Goal: Task Accomplishment & Management: Use online tool/utility

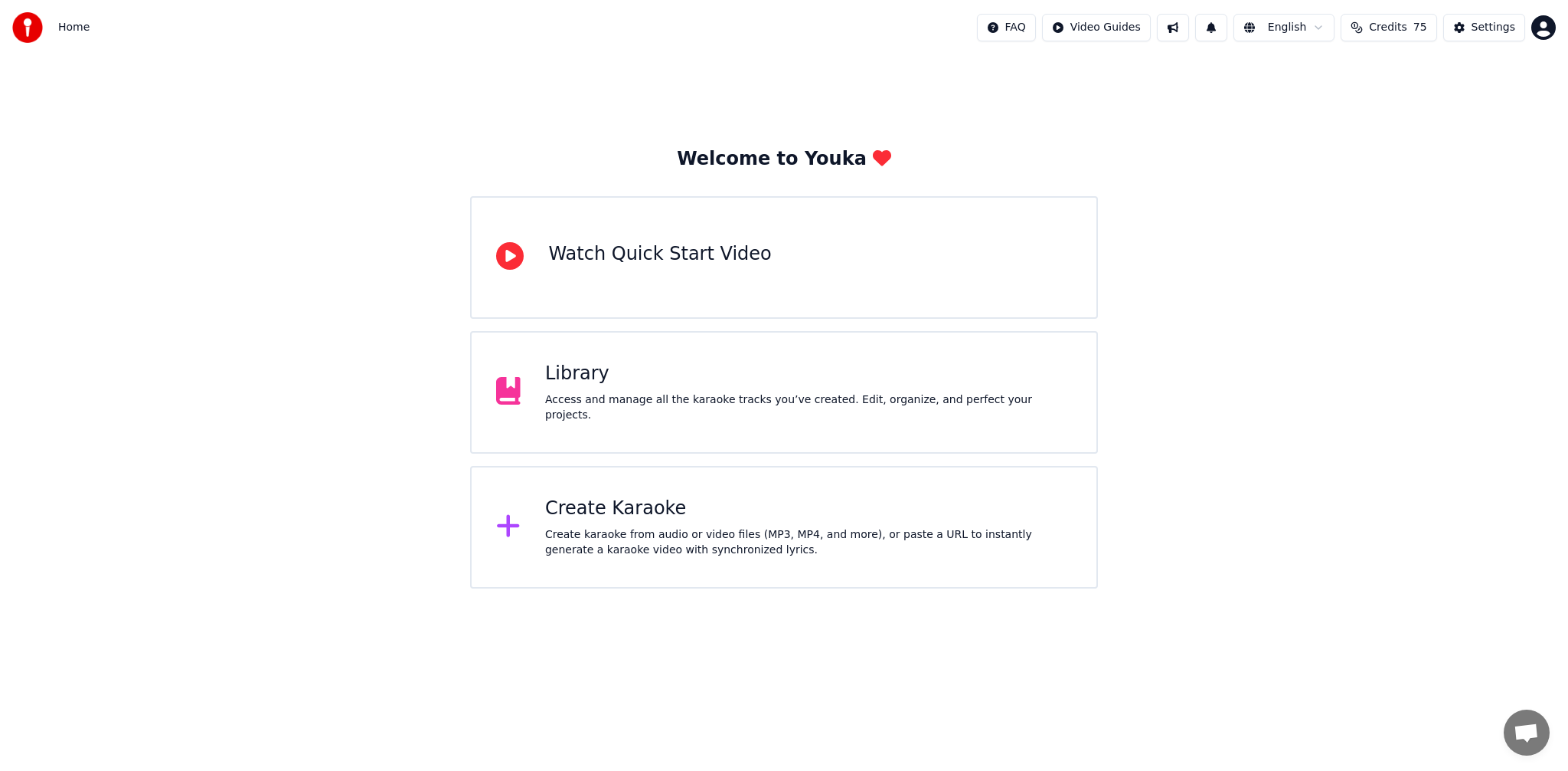
click at [734, 526] on div "Create Karaoke Create karaoke from audio or video files (MP3, MP4, and more), o…" at bounding box center [808, 527] width 527 height 62
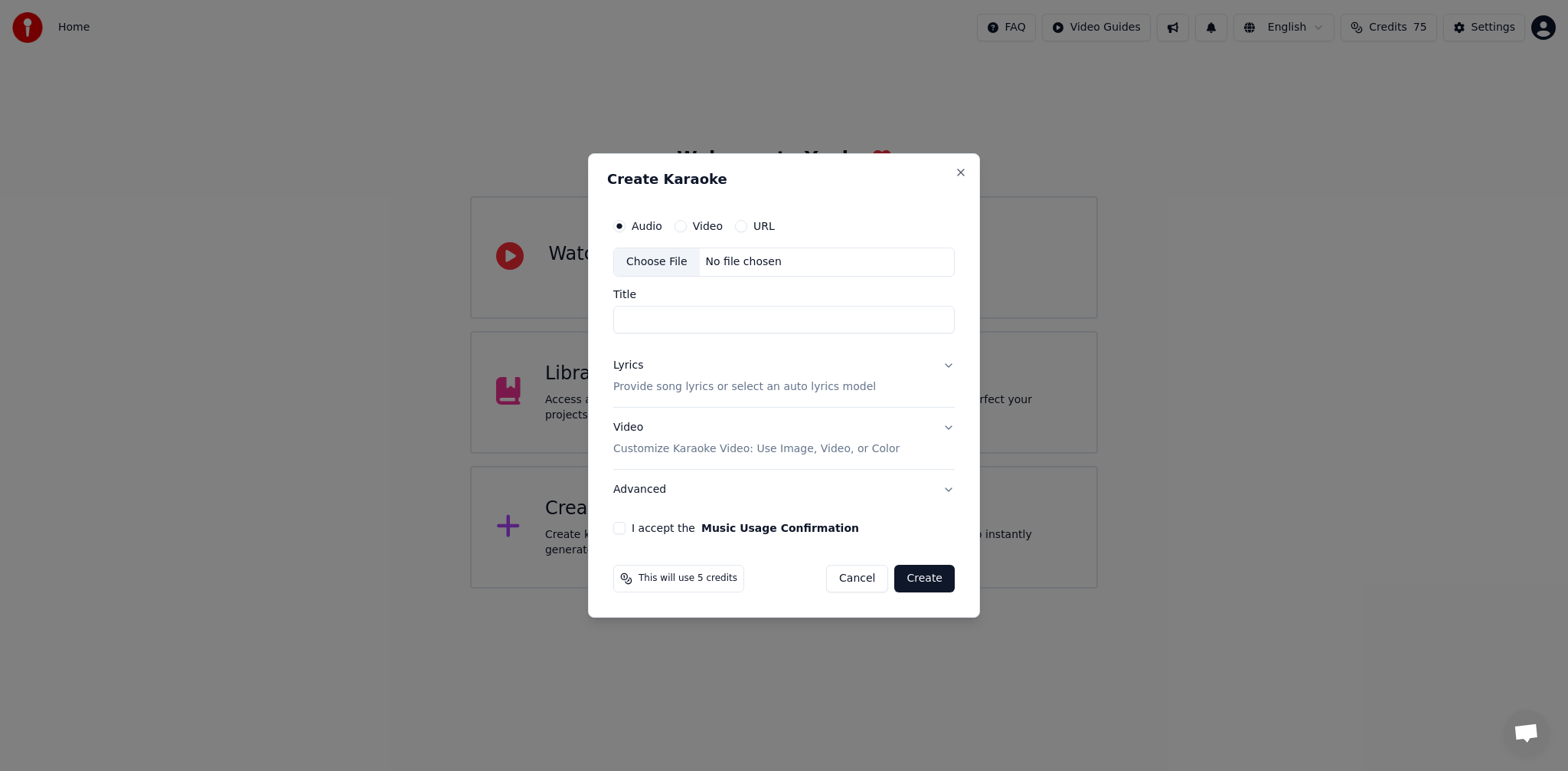
click at [665, 272] on div "Choose File" at bounding box center [657, 263] width 86 height 28
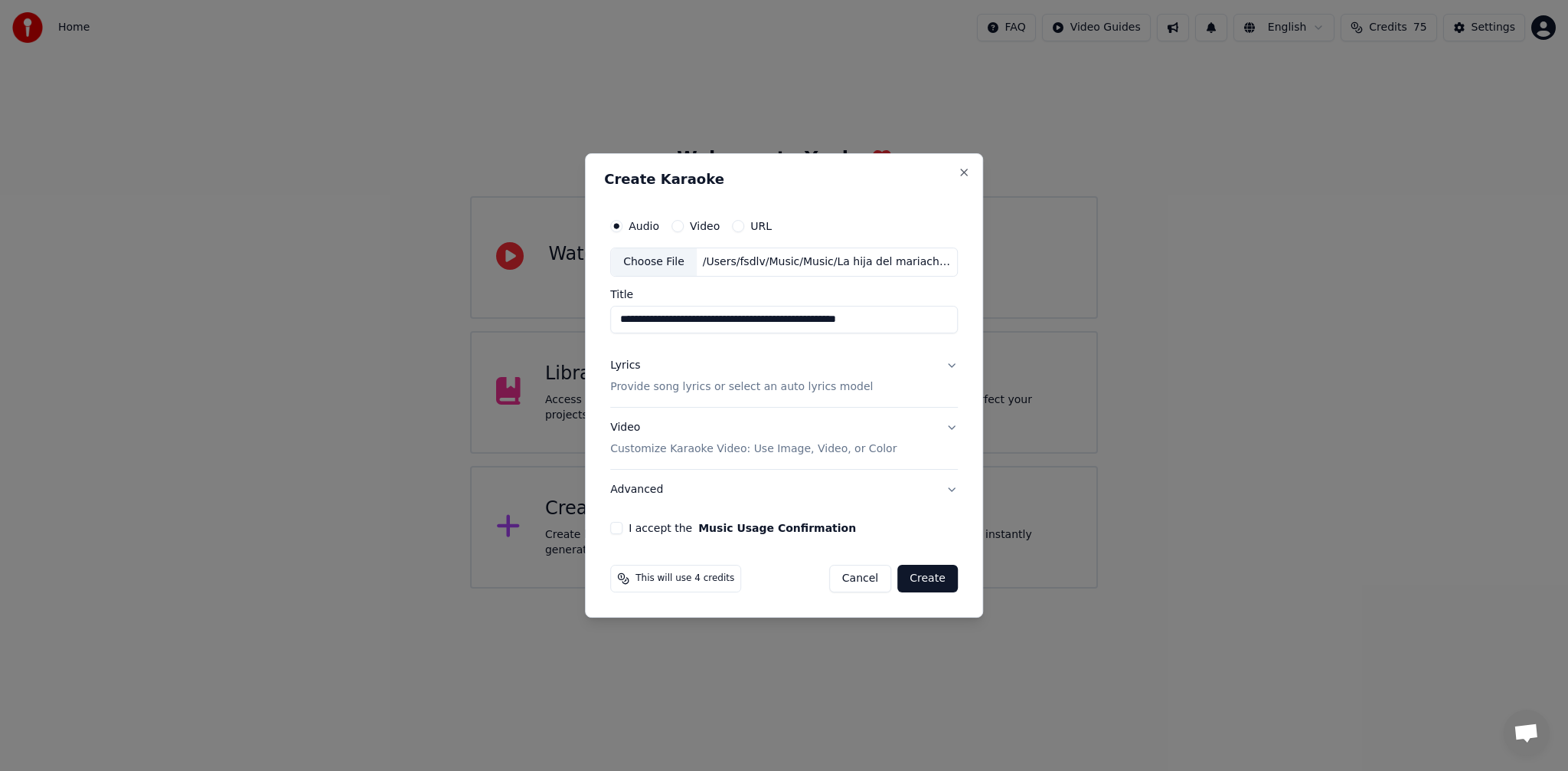
drag, startPoint x: 730, startPoint y: 321, endPoint x: 601, endPoint y: 321, distance: 129.0
click at [601, 321] on div "**********" at bounding box center [784, 385] width 398 height 465
drag, startPoint x: 817, startPoint y: 321, endPoint x: 692, endPoint y: 321, distance: 125.0
click at [692, 321] on input "**********" at bounding box center [784, 319] width 348 height 28
paste input "**********"
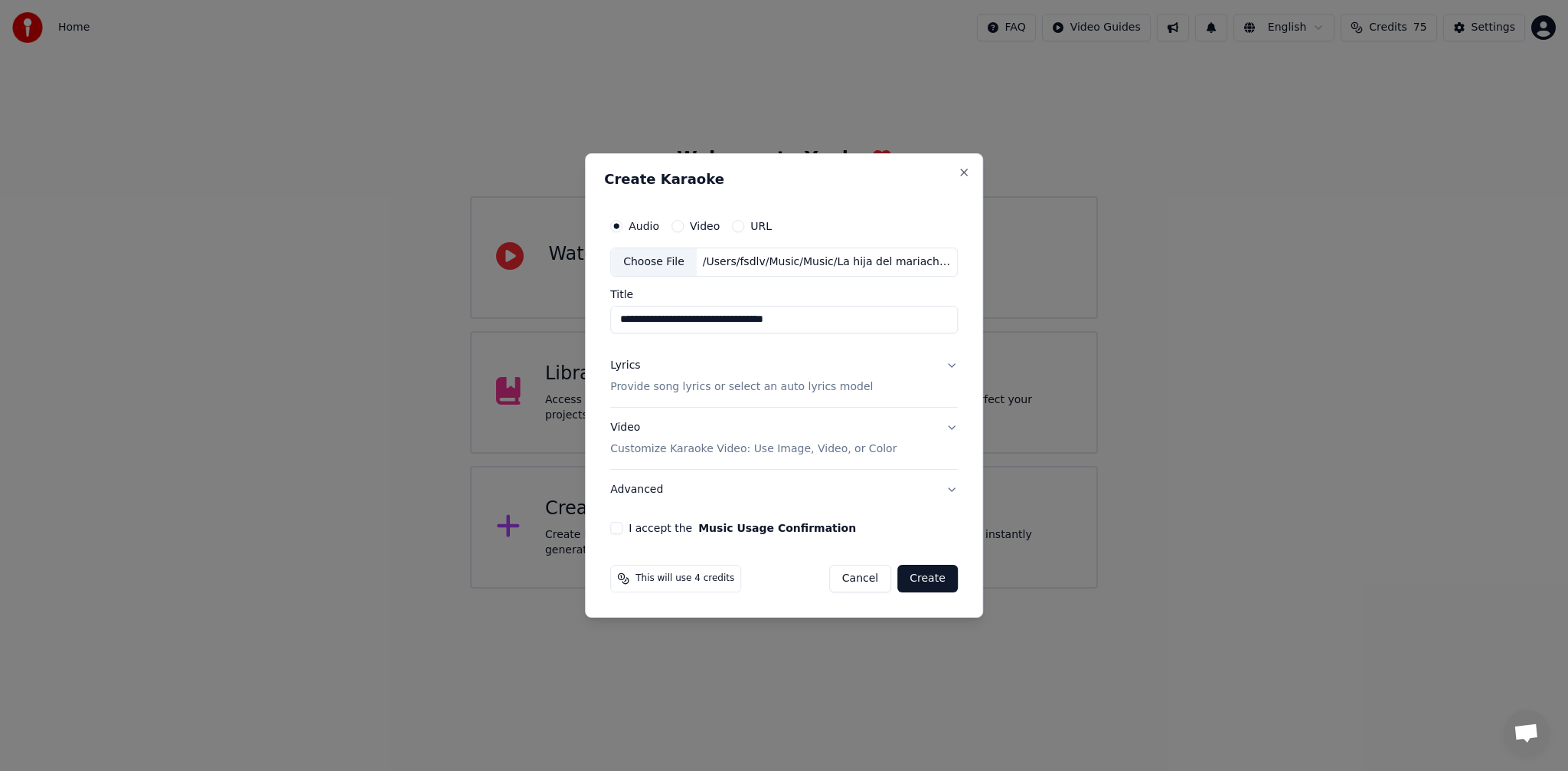
type input "**********"
click at [851, 372] on div "Lyrics Provide song lyrics or select an auto lyrics model" at bounding box center [742, 376] width 262 height 37
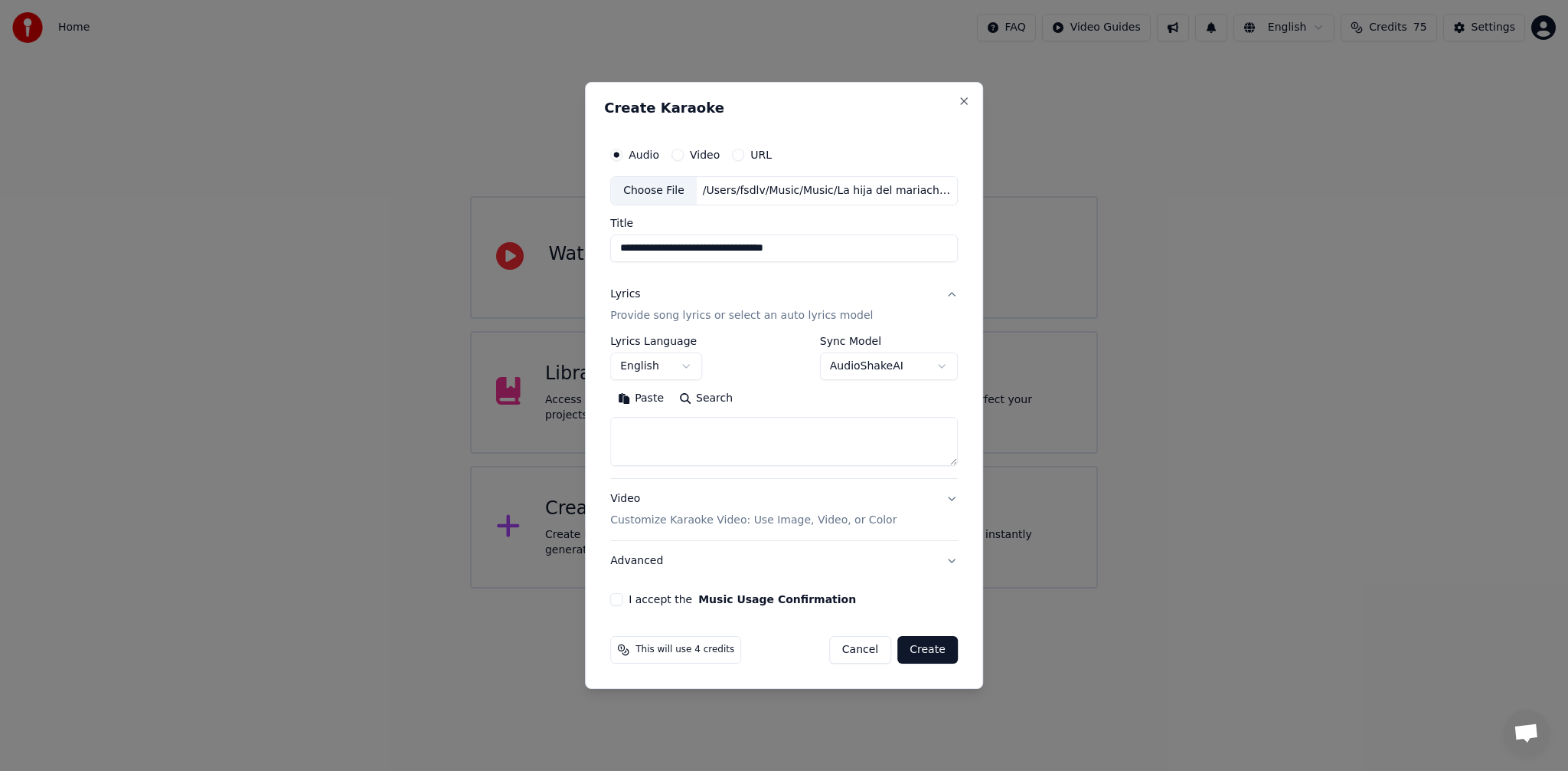
click at [654, 363] on button "English" at bounding box center [656, 366] width 91 height 28
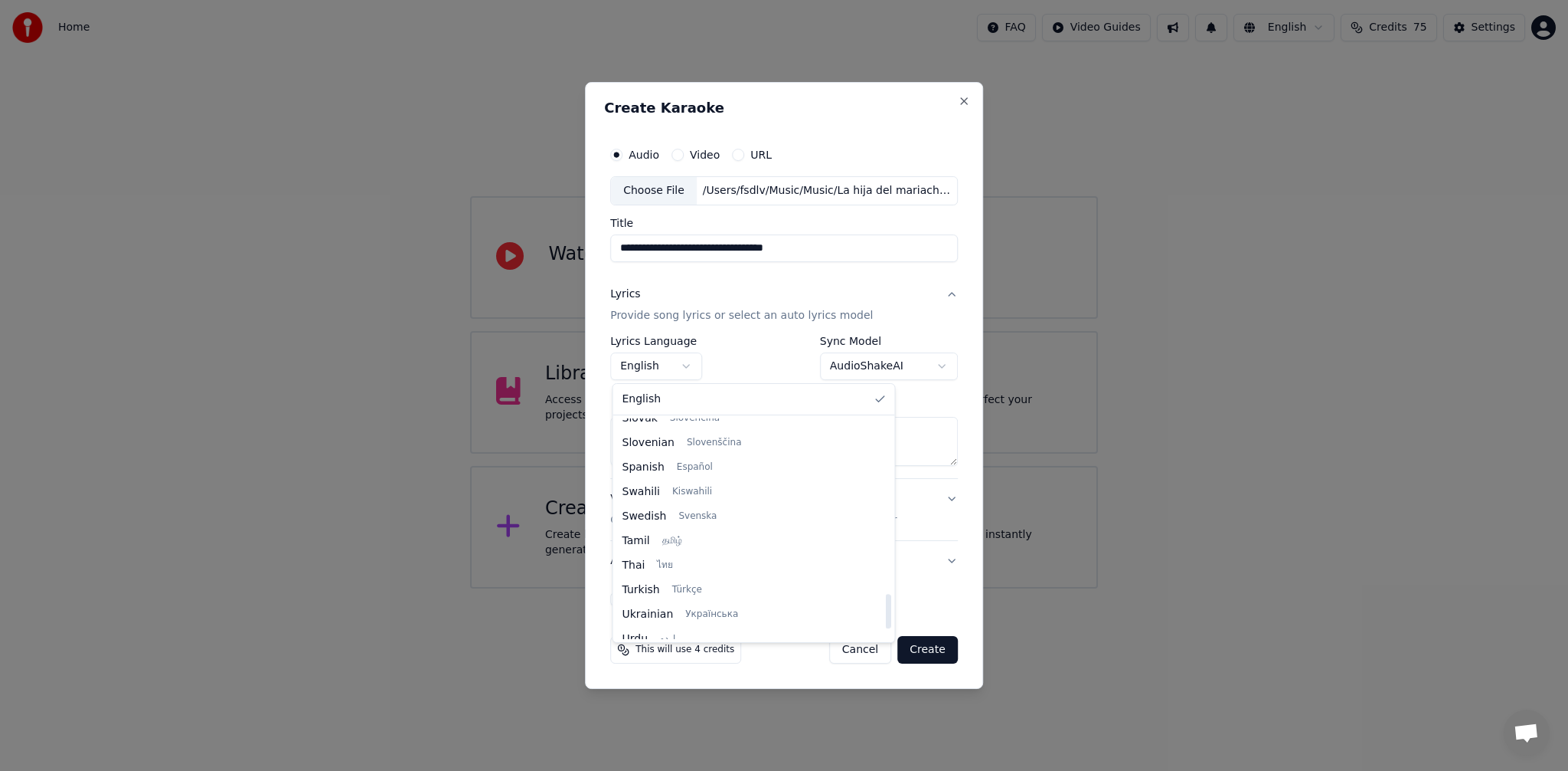
select select "**"
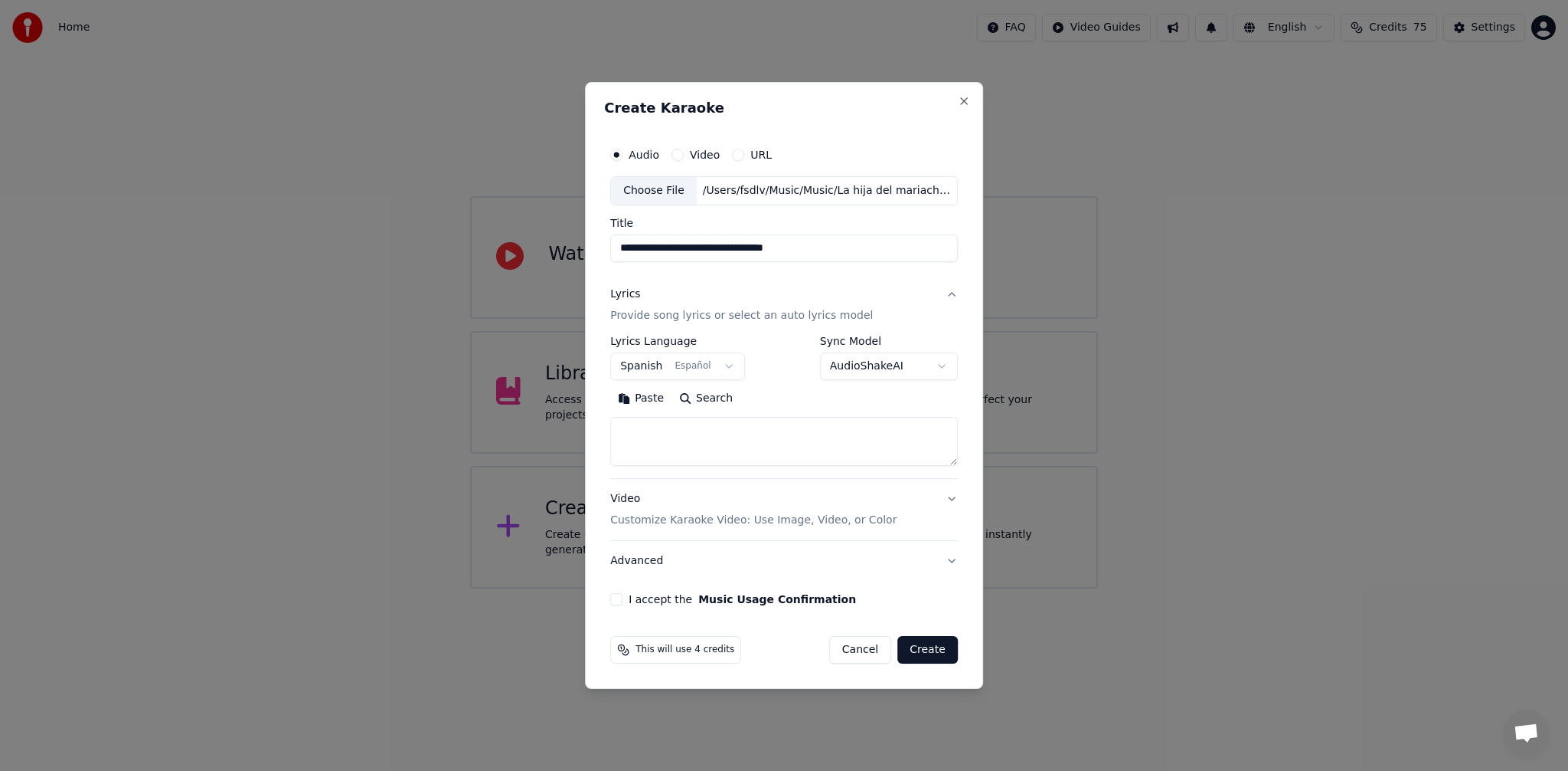
click at [678, 435] on textarea at bounding box center [784, 441] width 348 height 49
paste textarea "**********"
type textarea "**********"
click at [905, 507] on button "Video Customize Karaoke Video: Use Image, Video, or Color" at bounding box center [784, 509] width 348 height 62
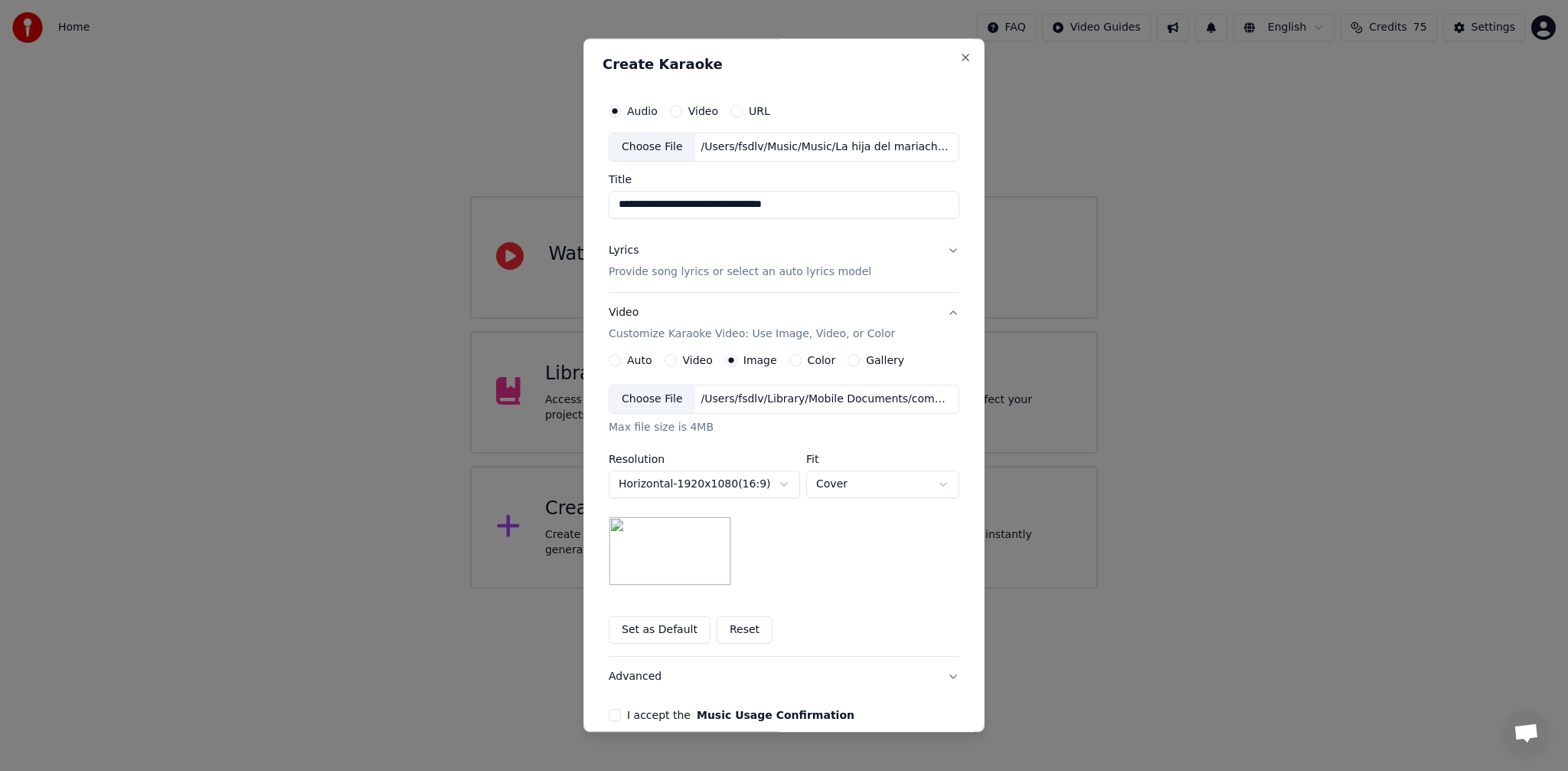
click at [656, 404] on div "Choose File" at bounding box center [652, 399] width 86 height 28
click at [643, 629] on button "Set as Default" at bounding box center [659, 630] width 101 height 28
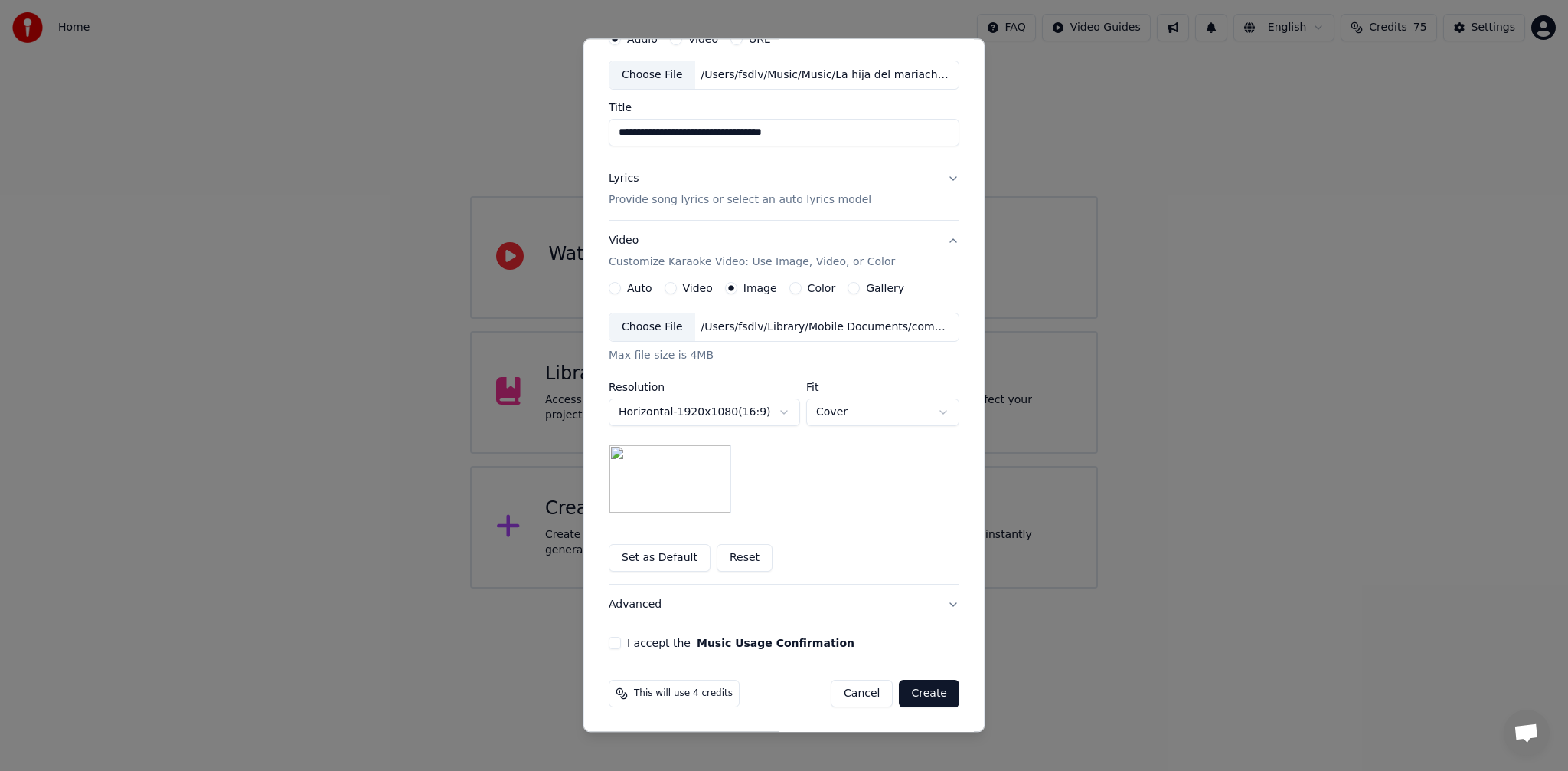
click at [611, 644] on button "I accept the Music Usage Confirmation" at bounding box center [614, 643] width 12 height 12
click at [939, 695] on button "Create" at bounding box center [929, 693] width 61 height 28
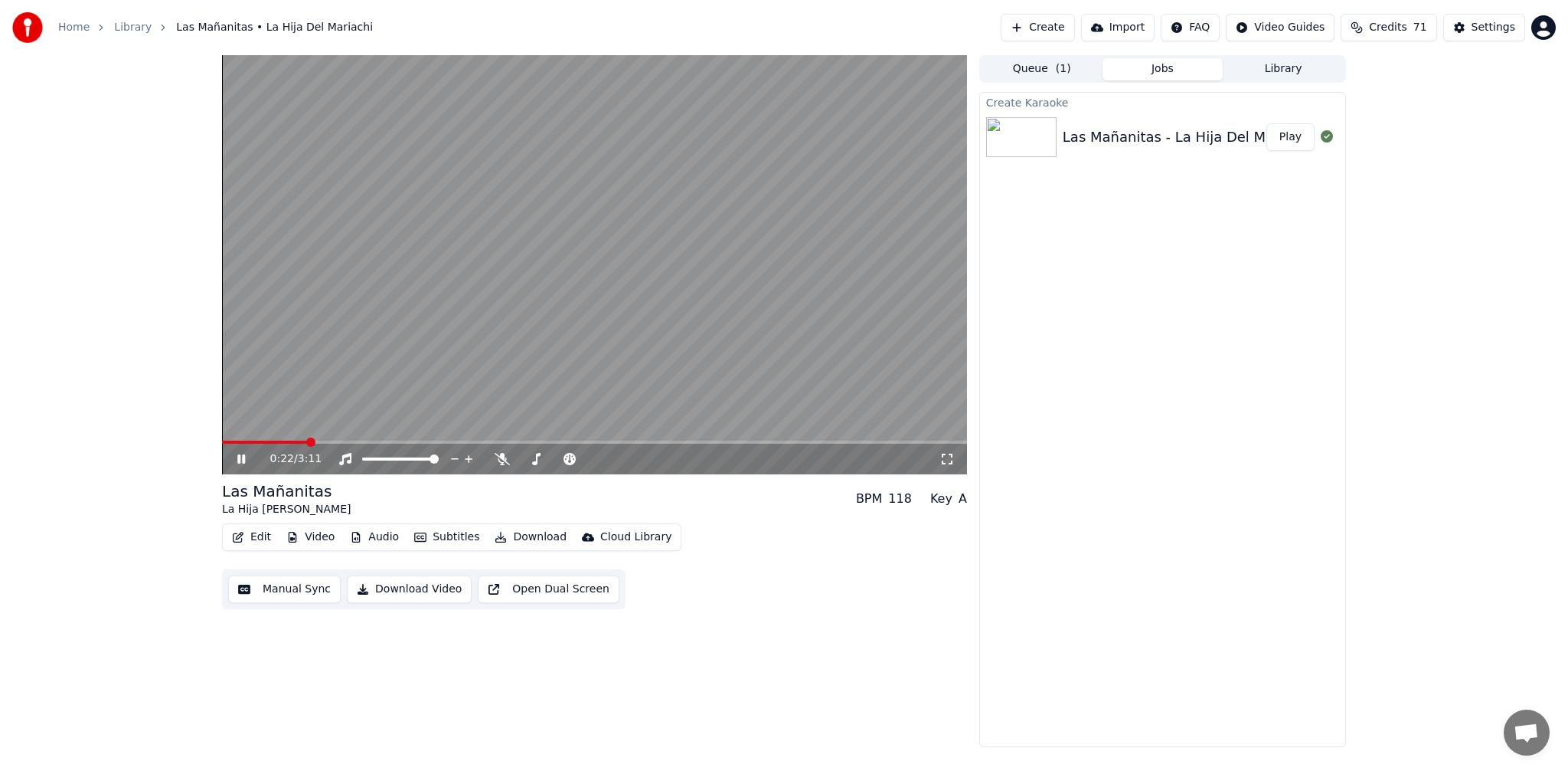
click at [307, 441] on span at bounding box center [594, 442] width 745 height 3
click at [390, 442] on span at bounding box center [594, 442] width 745 height 3
click at [501, 459] on icon at bounding box center [502, 459] width 15 height 12
click at [473, 443] on span at bounding box center [594, 442] width 745 height 3
click at [532, 442] on span at bounding box center [594, 442] width 745 height 3
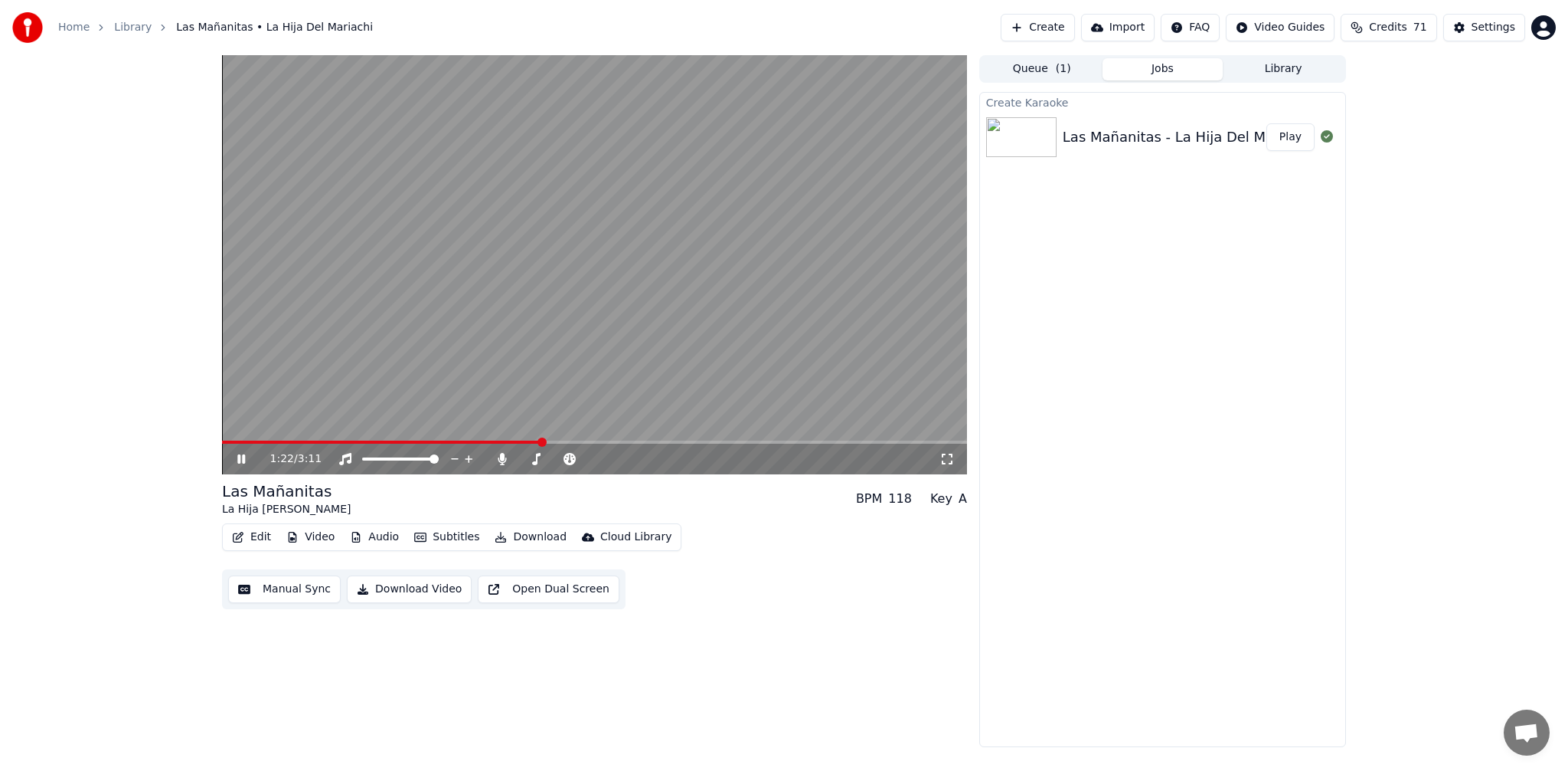
click at [587, 444] on div "1:22 / 3:11" at bounding box center [594, 459] width 745 height 31
click at [602, 442] on span at bounding box center [594, 442] width 745 height 3
click at [649, 441] on span at bounding box center [594, 442] width 745 height 3
click at [694, 442] on span at bounding box center [594, 442] width 745 height 3
click at [718, 442] on span at bounding box center [594, 442] width 745 height 3
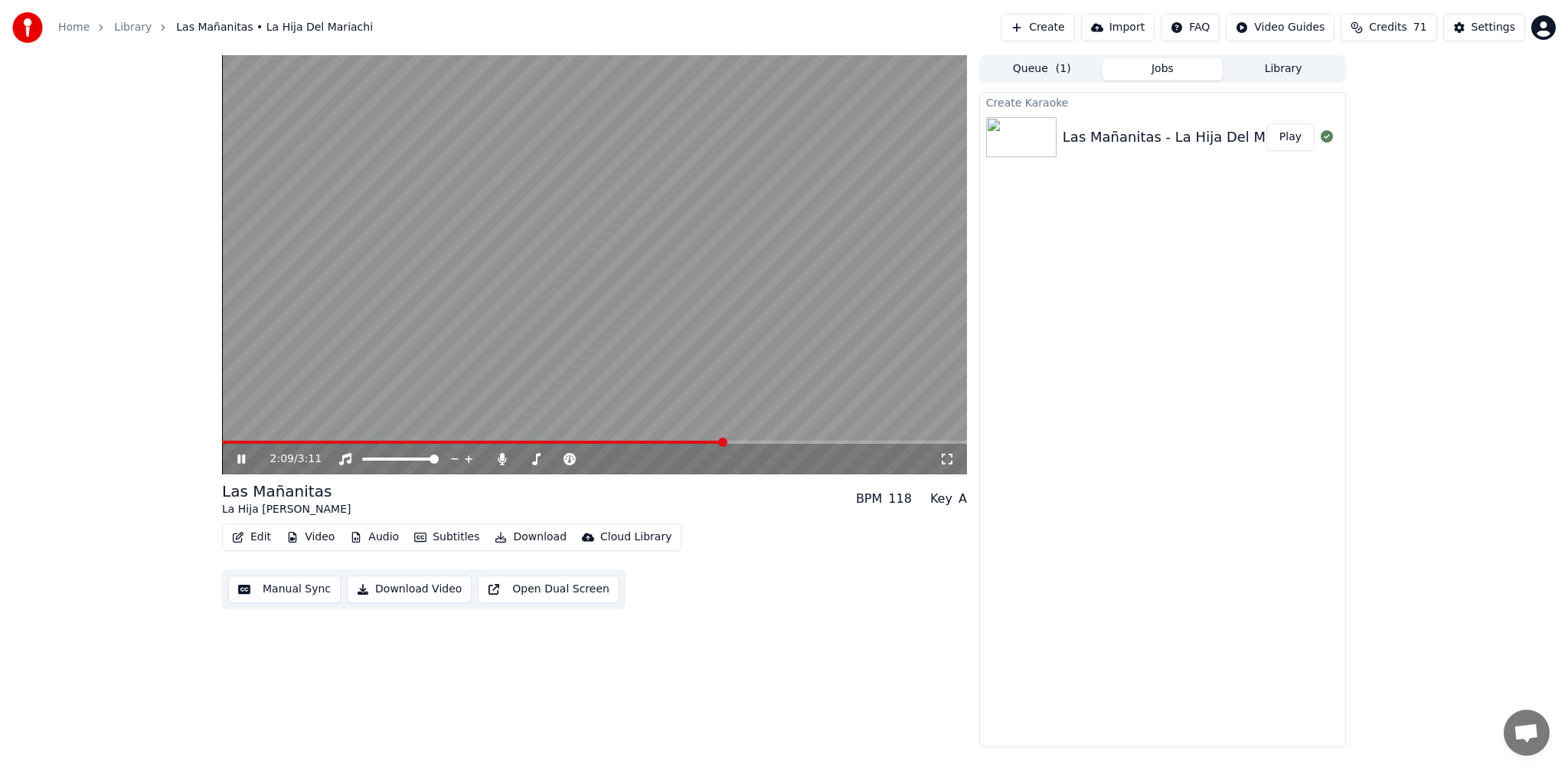
click at [758, 440] on video at bounding box center [594, 264] width 745 height 419
click at [760, 442] on span at bounding box center [594, 442] width 745 height 3
click at [796, 384] on video at bounding box center [594, 264] width 745 height 419
click at [799, 443] on span at bounding box center [594, 442] width 745 height 3
click at [838, 442] on span at bounding box center [594, 442] width 745 height 3
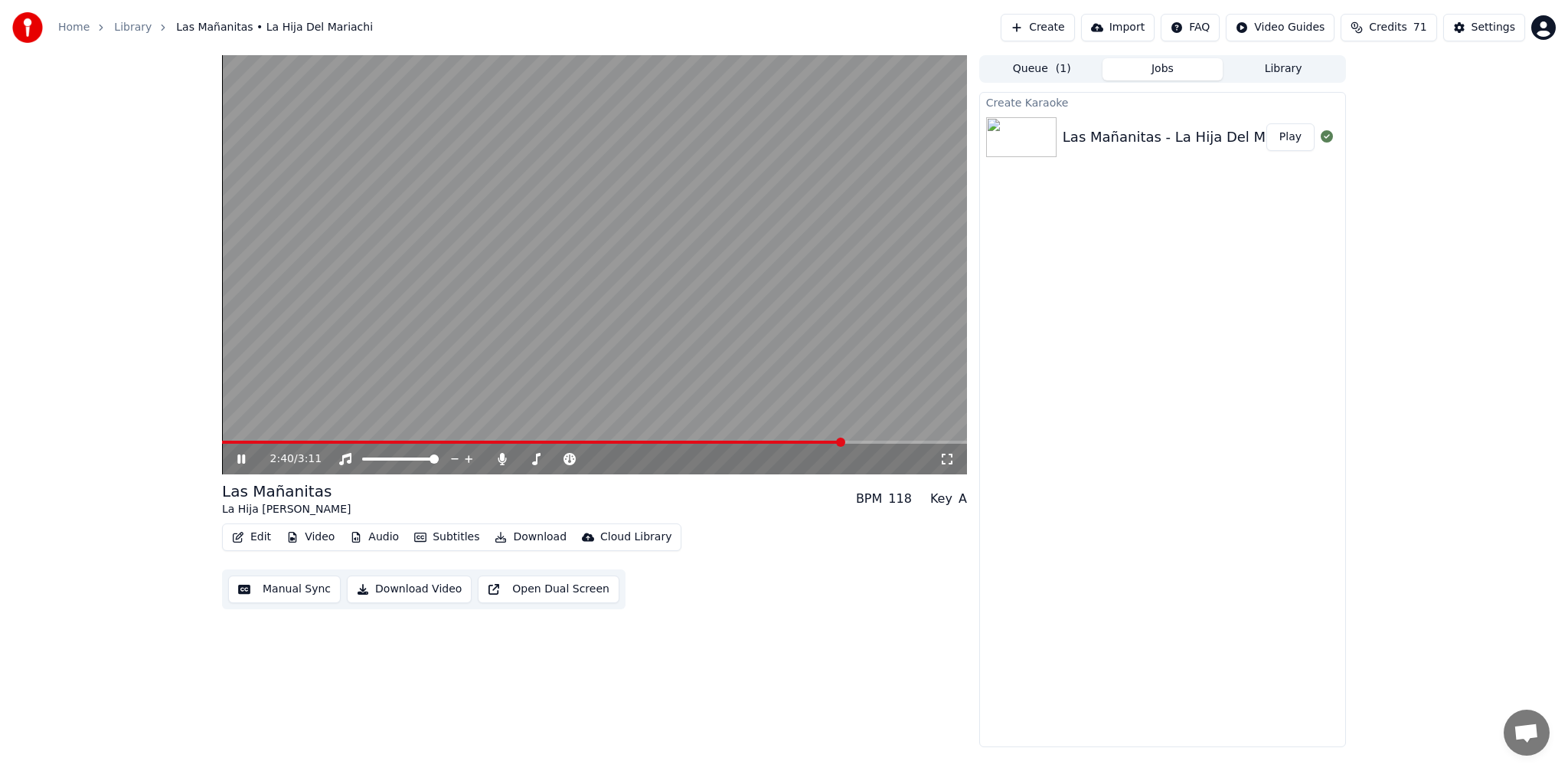
click at [879, 442] on span at bounding box center [594, 442] width 745 height 3
click at [900, 443] on span at bounding box center [594, 442] width 745 height 3
click at [917, 443] on span at bounding box center [594, 442] width 745 height 3
click at [932, 442] on span at bounding box center [594, 442] width 745 height 3
click at [536, 460] on icon at bounding box center [536, 459] width 8 height 12
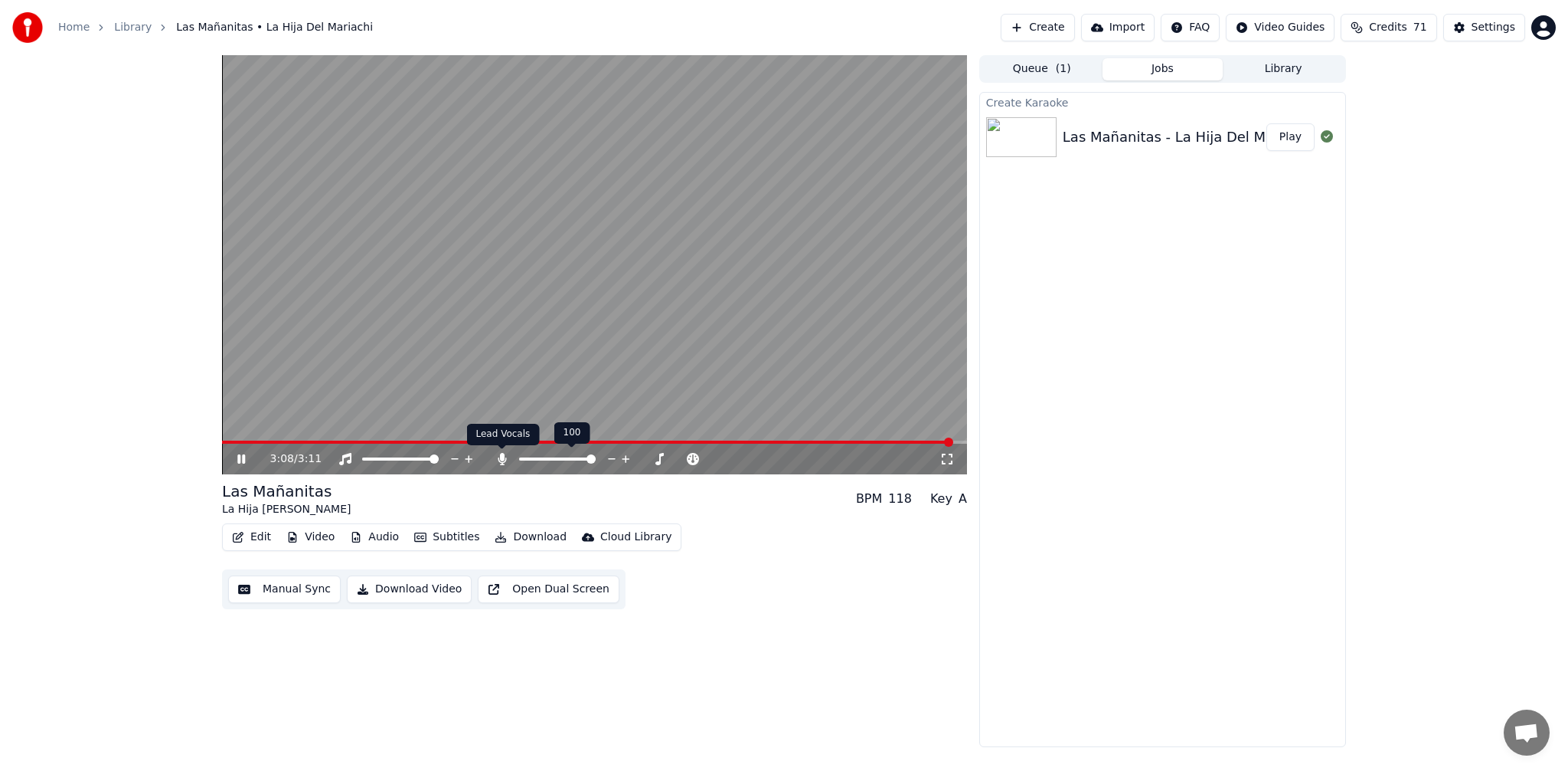
click at [501, 461] on icon at bounding box center [502, 459] width 8 height 12
click at [483, 301] on video at bounding box center [594, 264] width 745 height 419
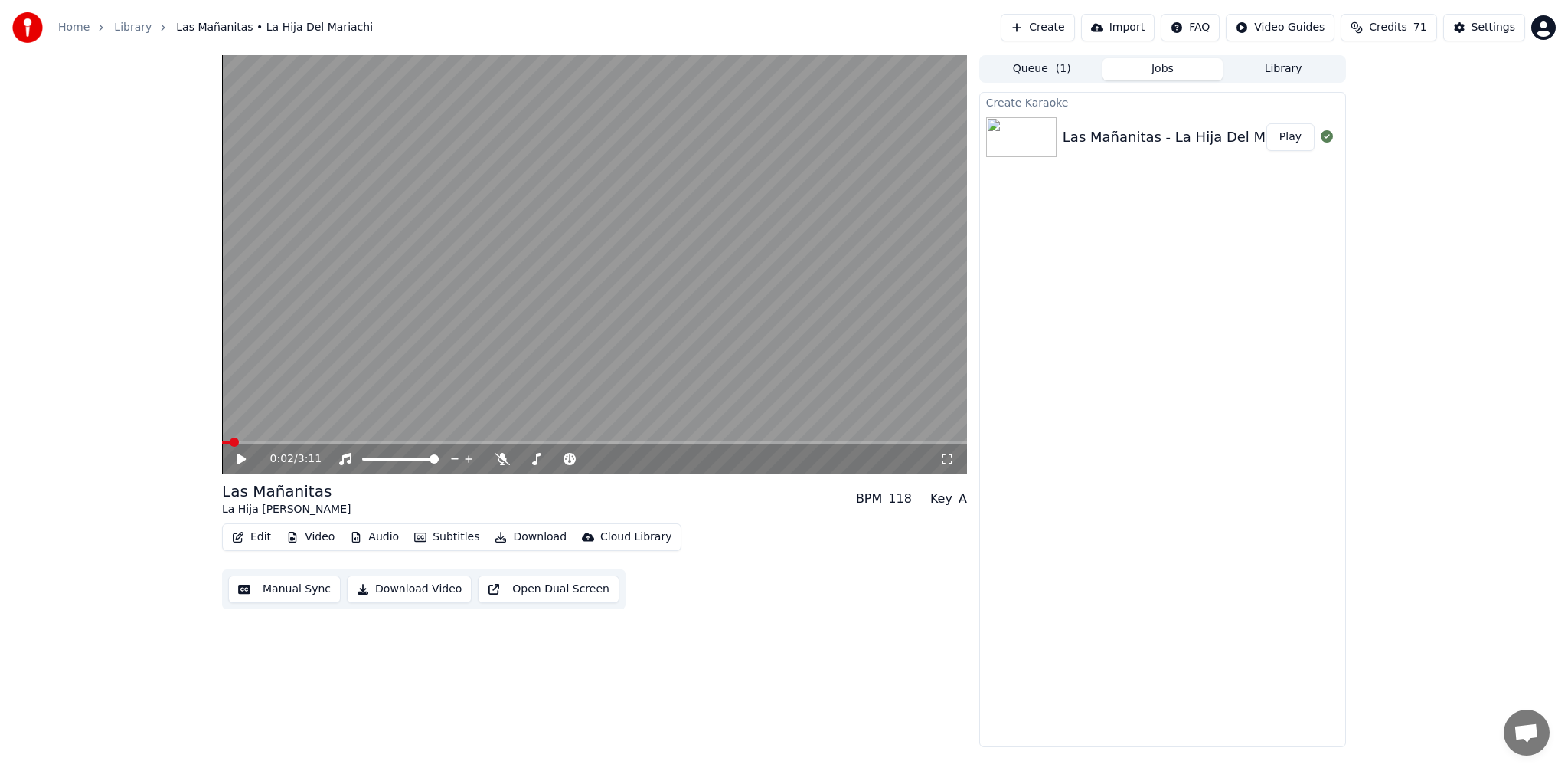
click at [229, 442] on span at bounding box center [226, 442] width 8 height 3
click at [554, 535] on button "Download" at bounding box center [530, 537] width 85 height 22
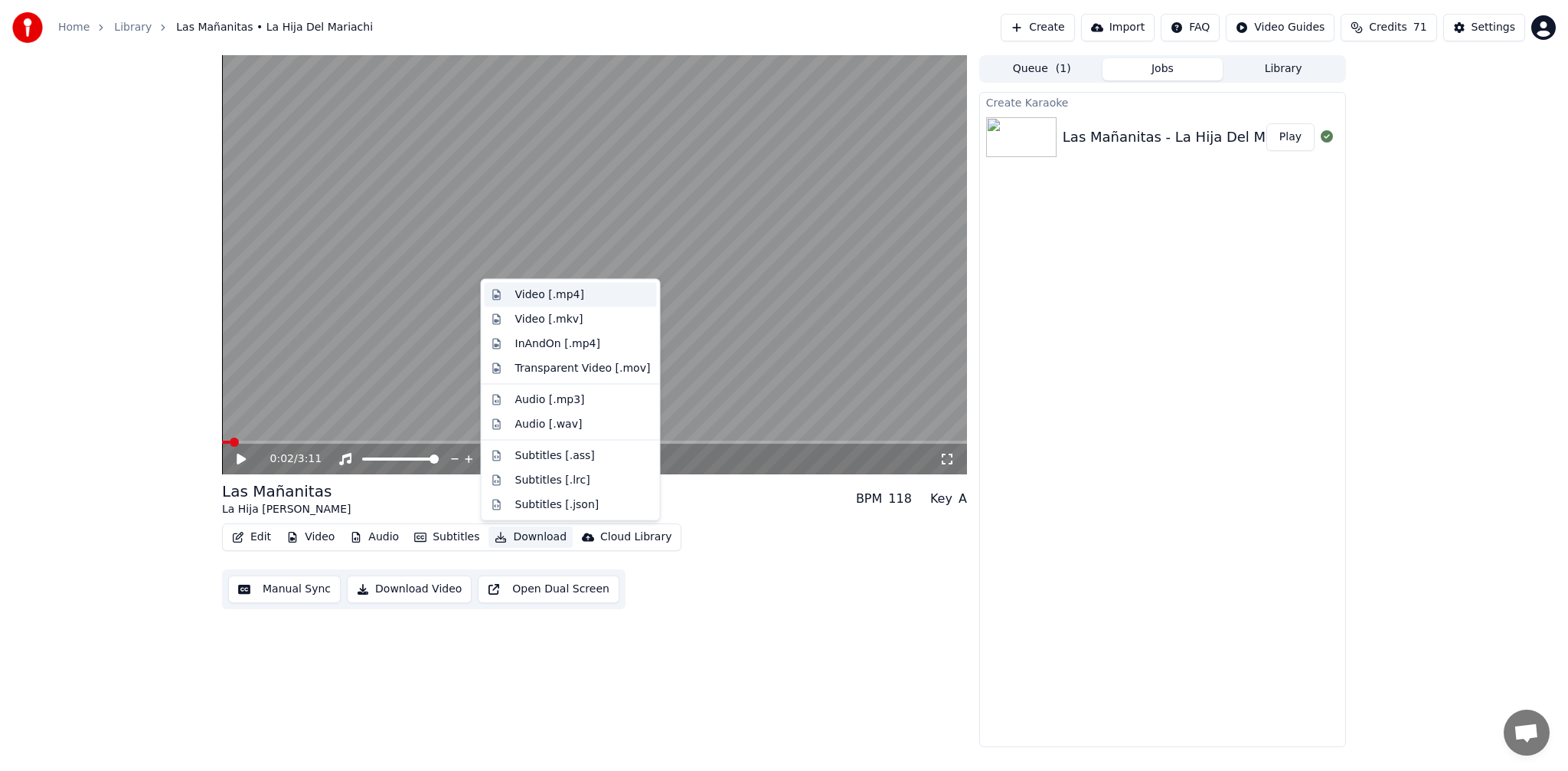
click at [538, 295] on div "Video [.mp4]" at bounding box center [549, 294] width 69 height 15
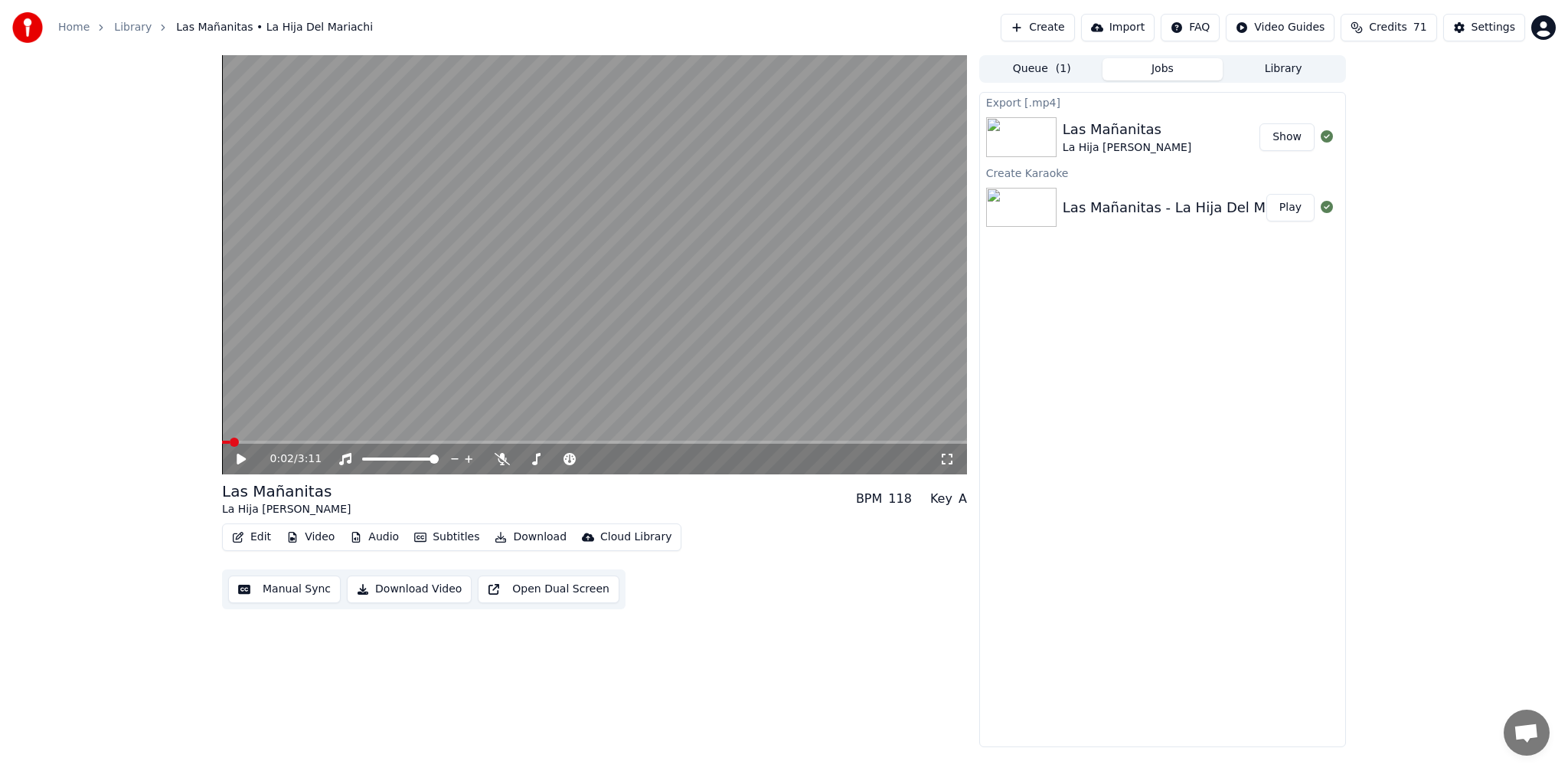
click at [1278, 138] on button "Show" at bounding box center [1287, 137] width 55 height 28
click at [581, 328] on video at bounding box center [594, 264] width 745 height 419
click at [314, 442] on span at bounding box center [594, 442] width 745 height 3
click at [352, 441] on span at bounding box center [594, 442] width 745 height 3
click at [412, 442] on span at bounding box center [594, 442] width 745 height 3
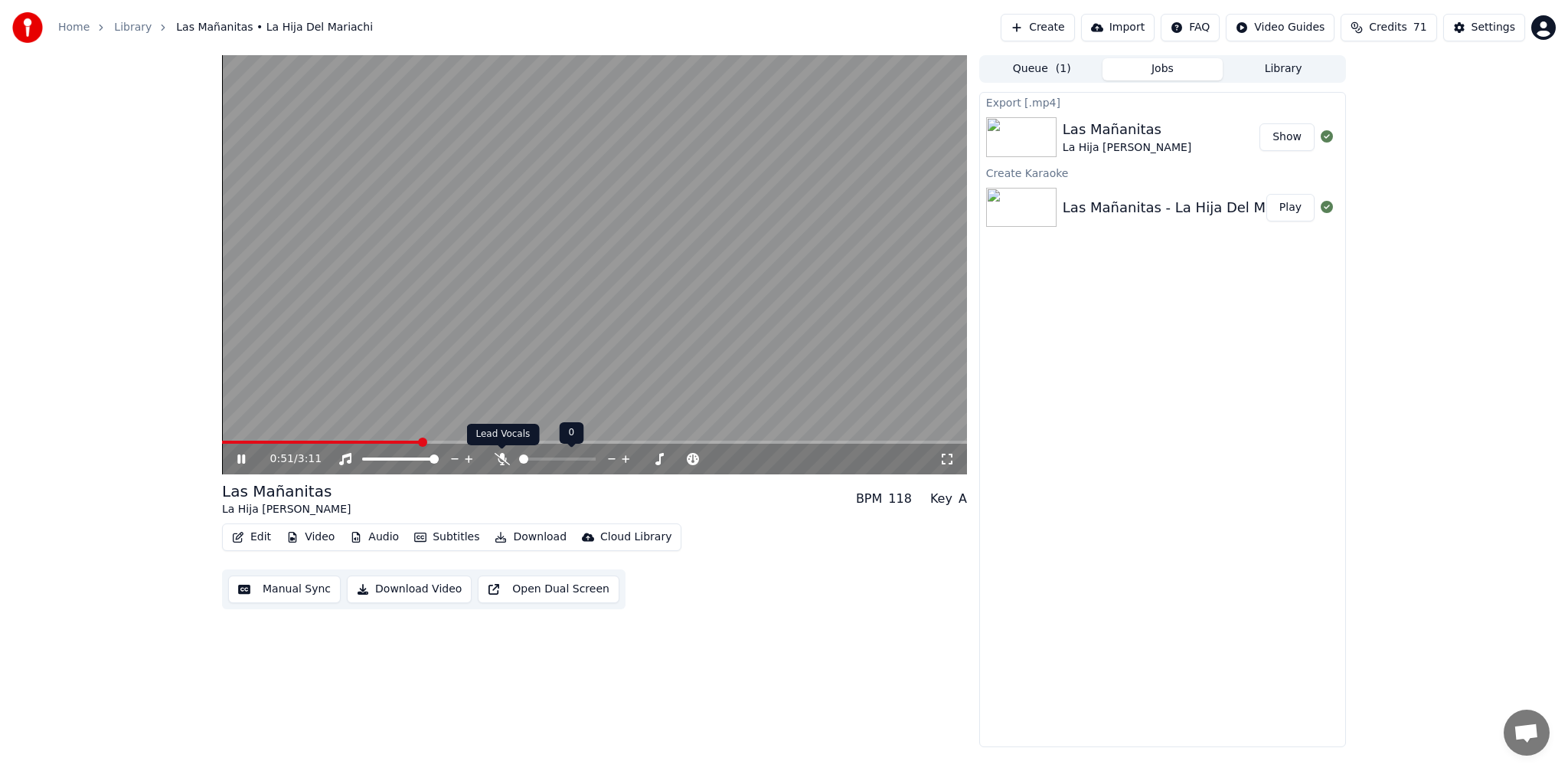
click at [505, 461] on icon at bounding box center [502, 459] width 15 height 12
click at [562, 333] on video at bounding box center [594, 264] width 745 height 419
click at [231, 444] on div "1:11 / 3:11" at bounding box center [594, 459] width 745 height 31
click at [231, 445] on div "1:11 / 3:11" at bounding box center [594, 459] width 745 height 31
click at [232, 441] on span at bounding box center [361, 442] width 279 height 3
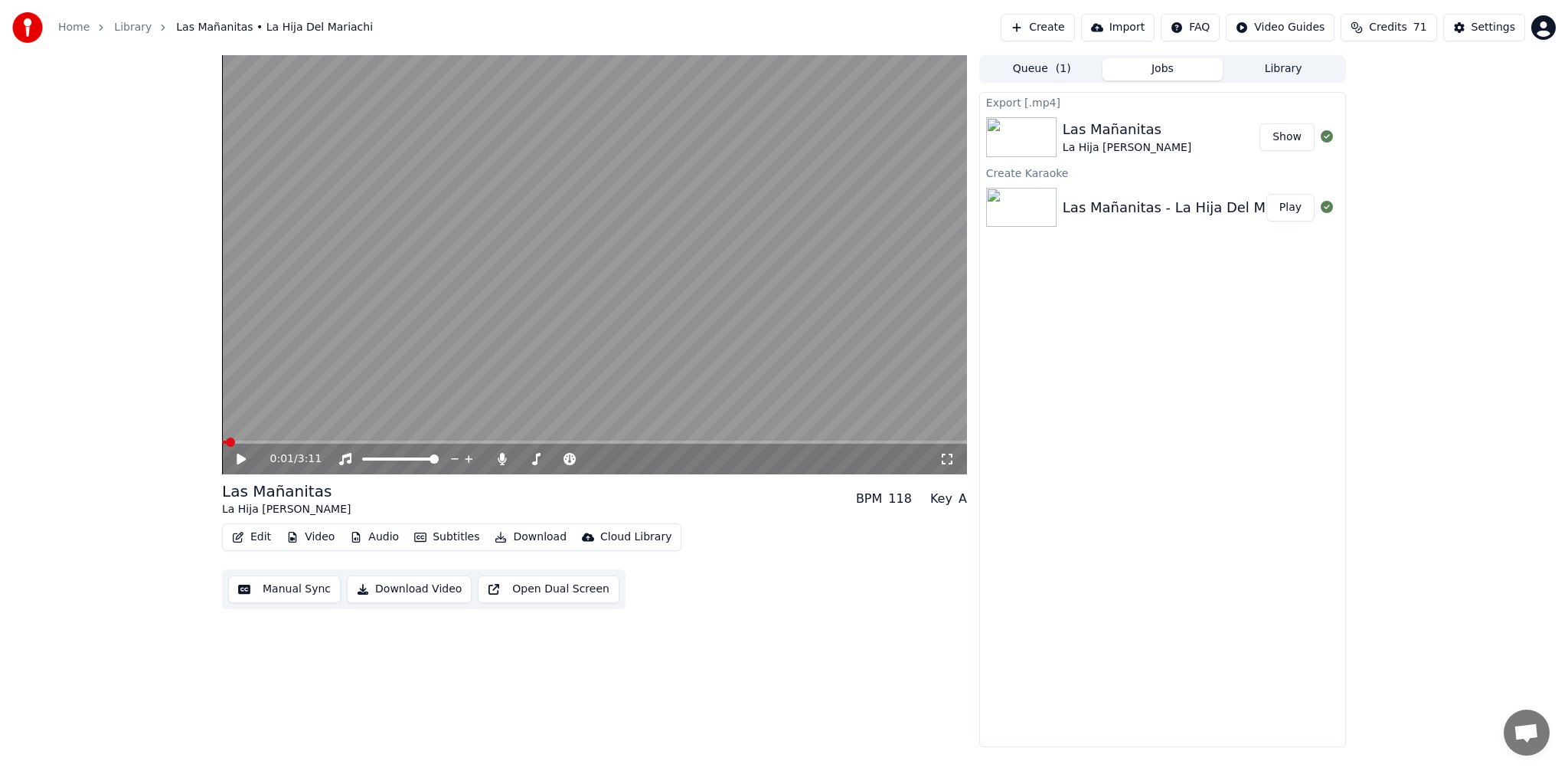
click at [226, 442] on span at bounding box center [230, 442] width 9 height 9
click at [239, 453] on icon at bounding box center [253, 459] width 36 height 12
click at [242, 458] on icon at bounding box center [241, 459] width 9 height 11
click at [348, 443] on span at bounding box center [594, 442] width 745 height 3
click at [375, 442] on span at bounding box center [594, 442] width 745 height 3
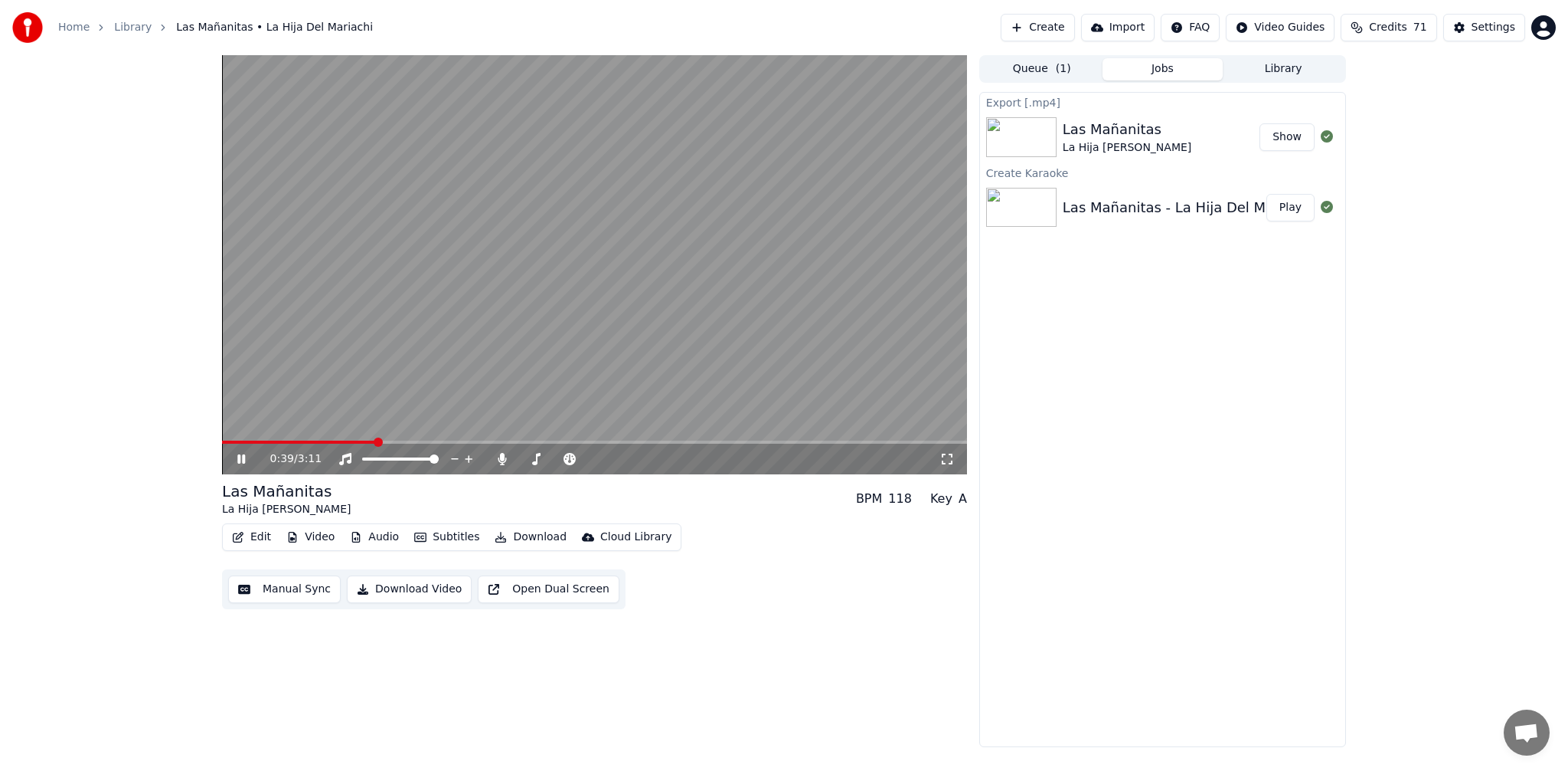
click at [389, 443] on span at bounding box center [594, 442] width 745 height 3
click at [411, 442] on span at bounding box center [317, 442] width 191 height 3
click at [400, 442] on span at bounding box center [317, 442] width 191 height 3
click at [244, 457] on icon at bounding box center [253, 459] width 36 height 12
click at [421, 442] on span at bounding box center [594, 442] width 745 height 3
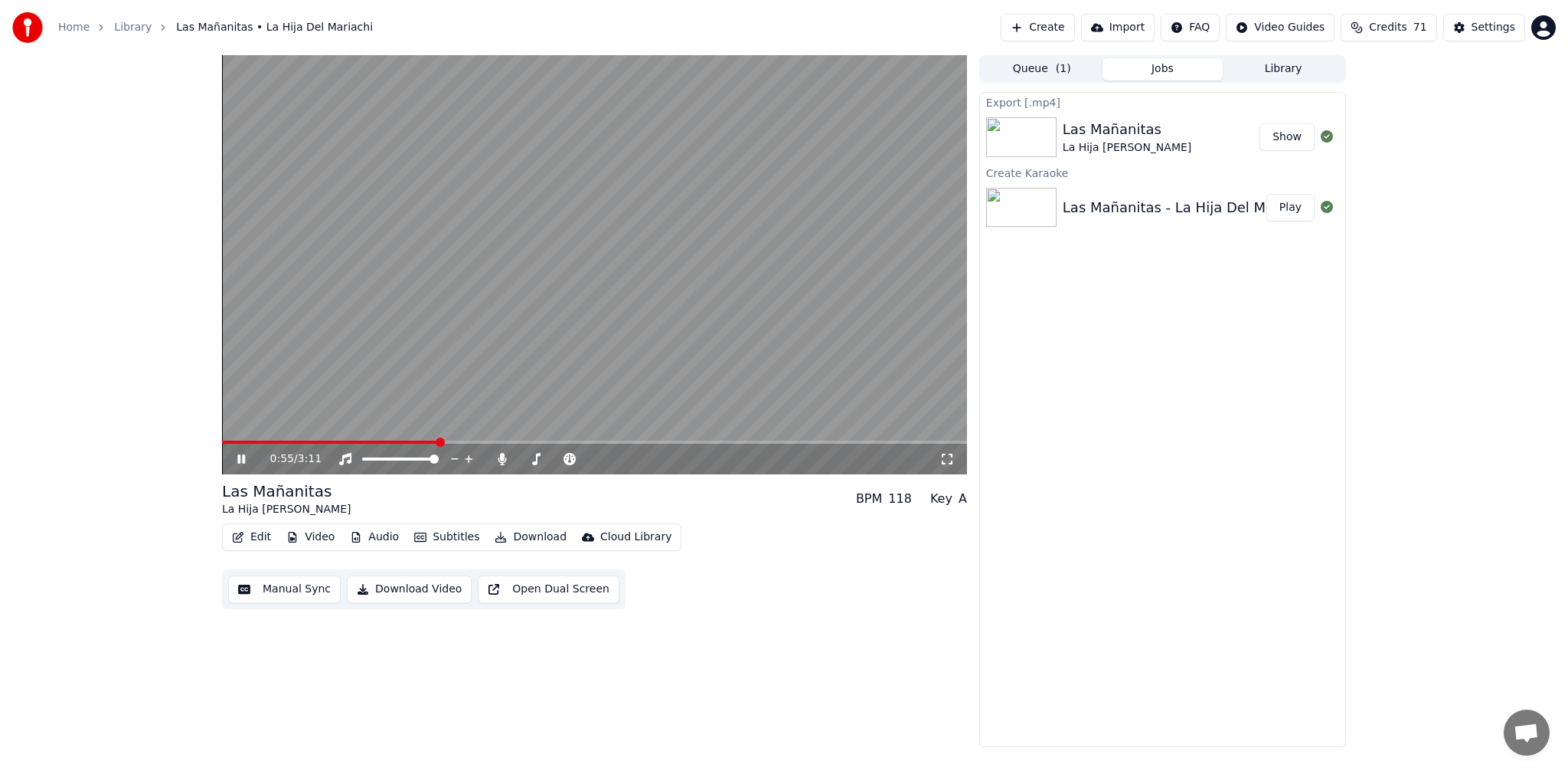
click at [244, 457] on icon at bounding box center [242, 459] width 8 height 9
click at [318, 333] on video at bounding box center [594, 264] width 745 height 419
click at [229, 441] on span at bounding box center [336, 442] width 229 height 3
